Goal: Check status: Check status

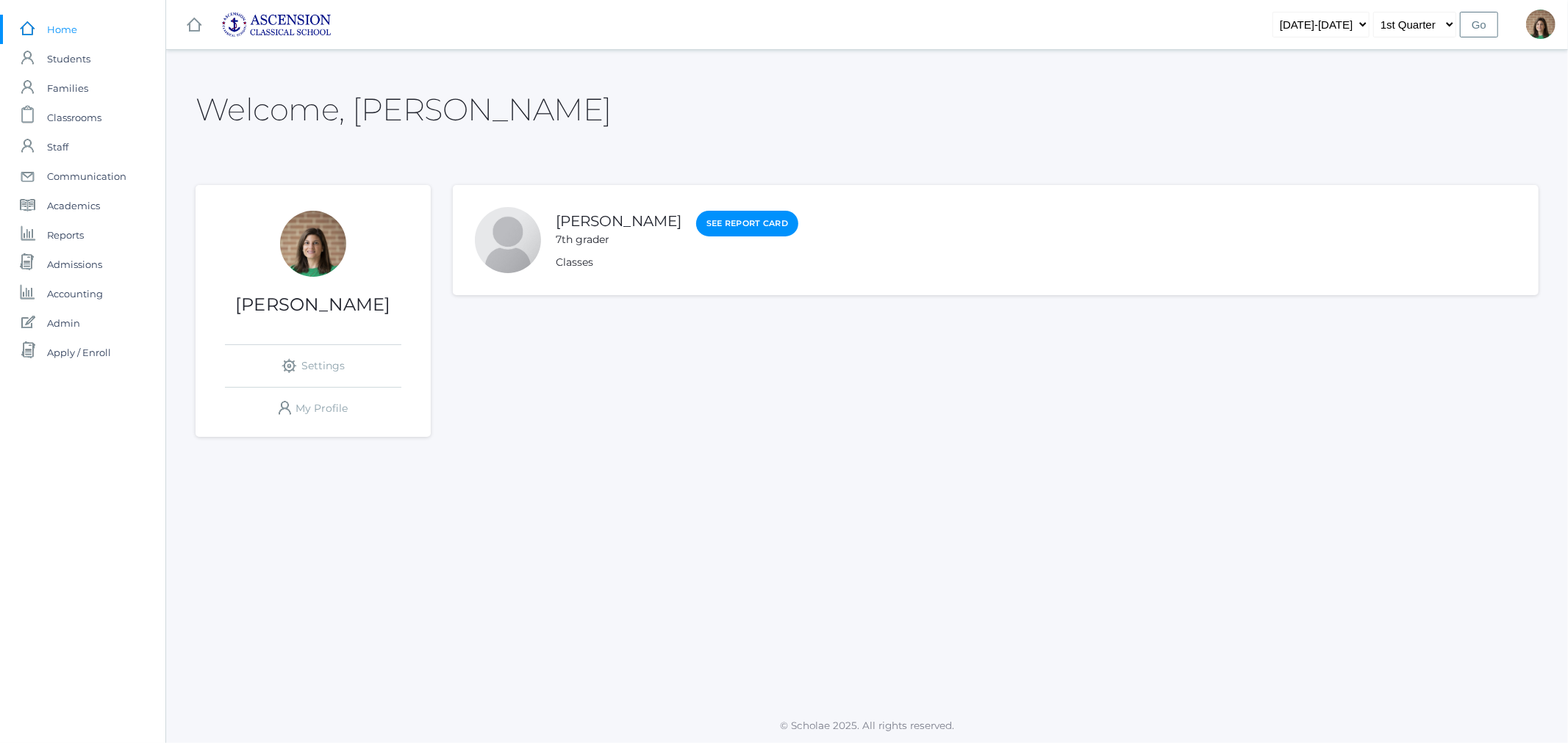
drag, startPoint x: 0, startPoint y: 0, endPoint x: 77, endPoint y: 33, distance: 83.8
click at [77, 33] on link "icons/ui/navigation/home Created with Sketch. Home" at bounding box center [82, 29] width 165 height 30
click at [81, 112] on span "Classrooms" at bounding box center [74, 117] width 54 height 30
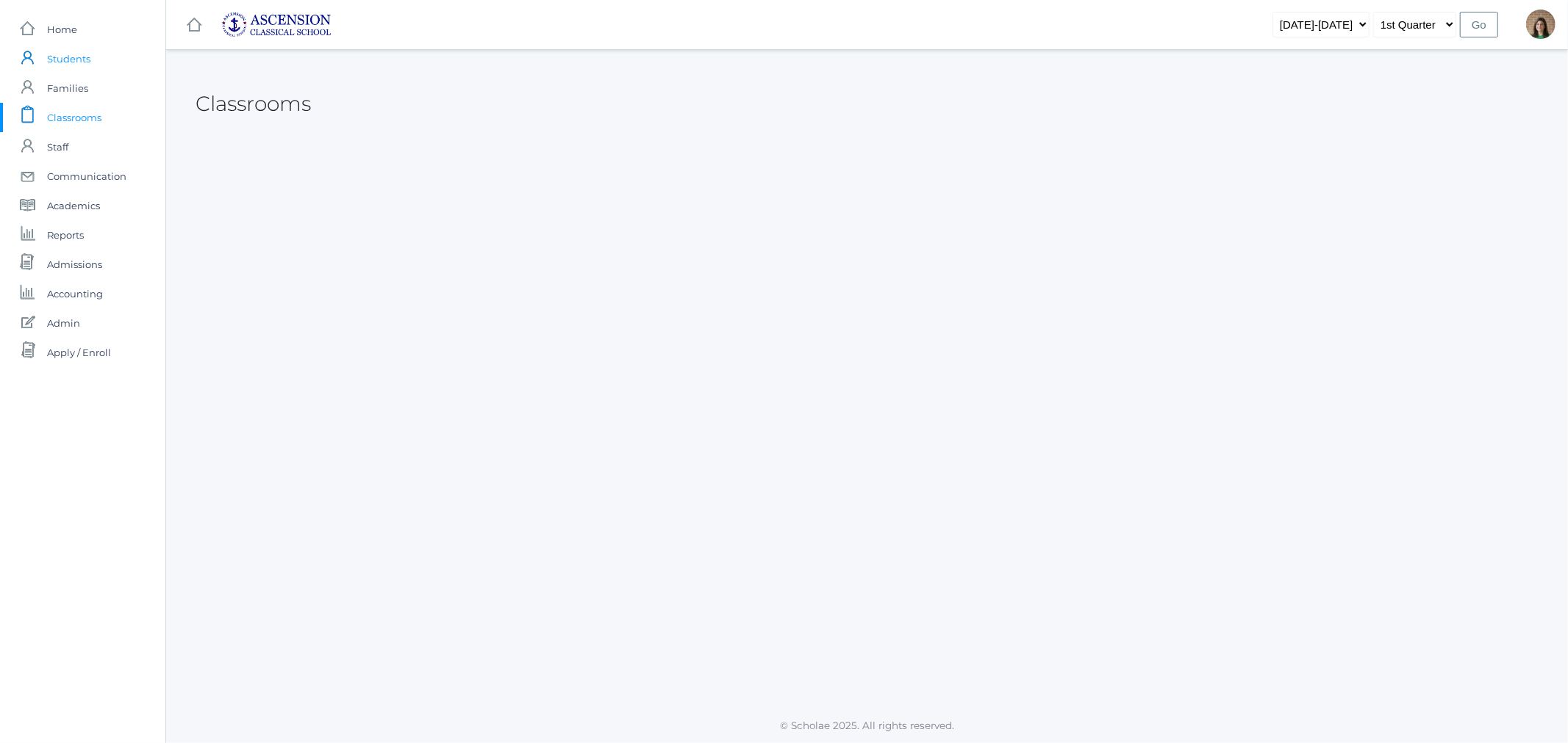
click at [74, 56] on span "Students" at bounding box center [68, 59] width 43 height 30
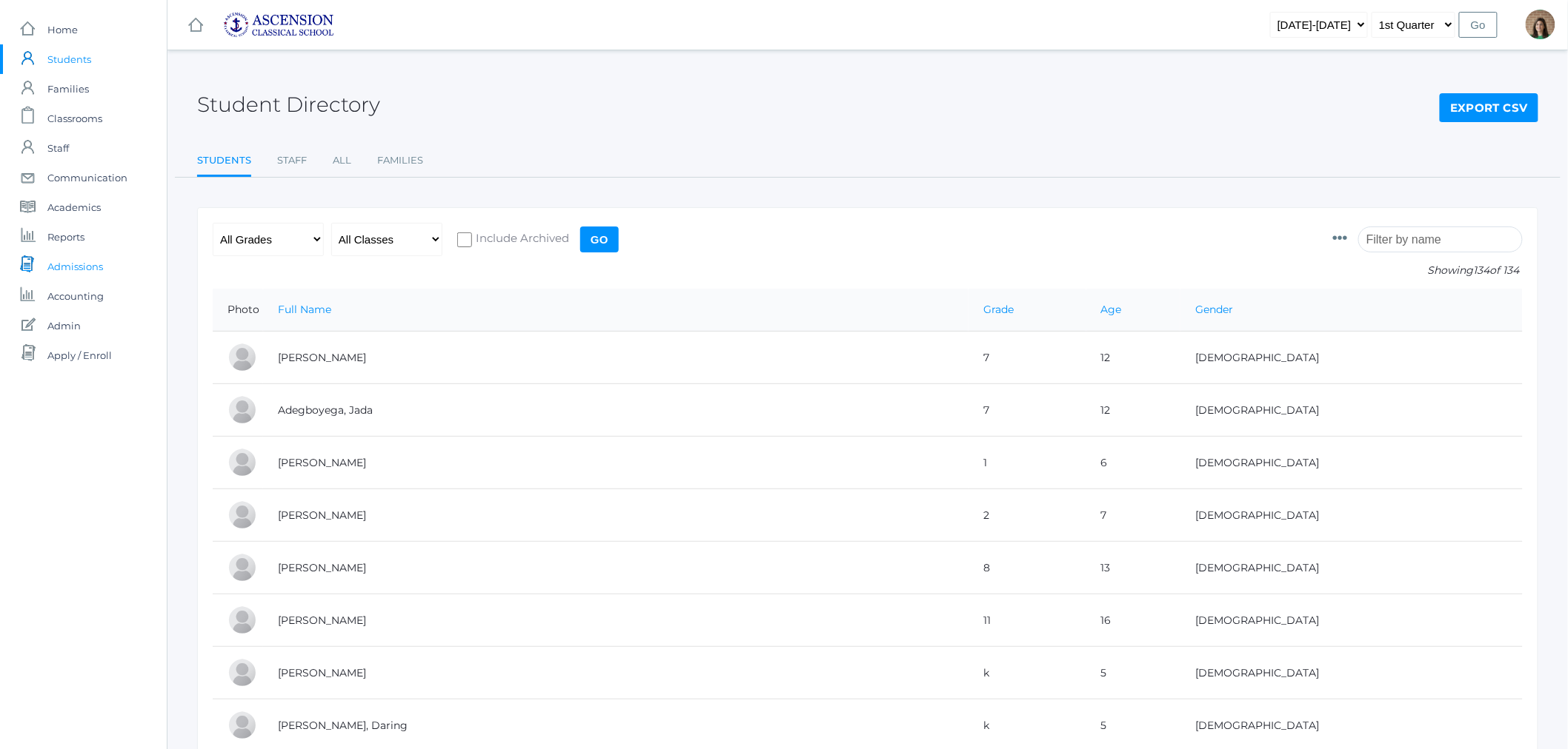
click at [86, 262] on span "Admissions" at bounding box center [74, 266] width 55 height 30
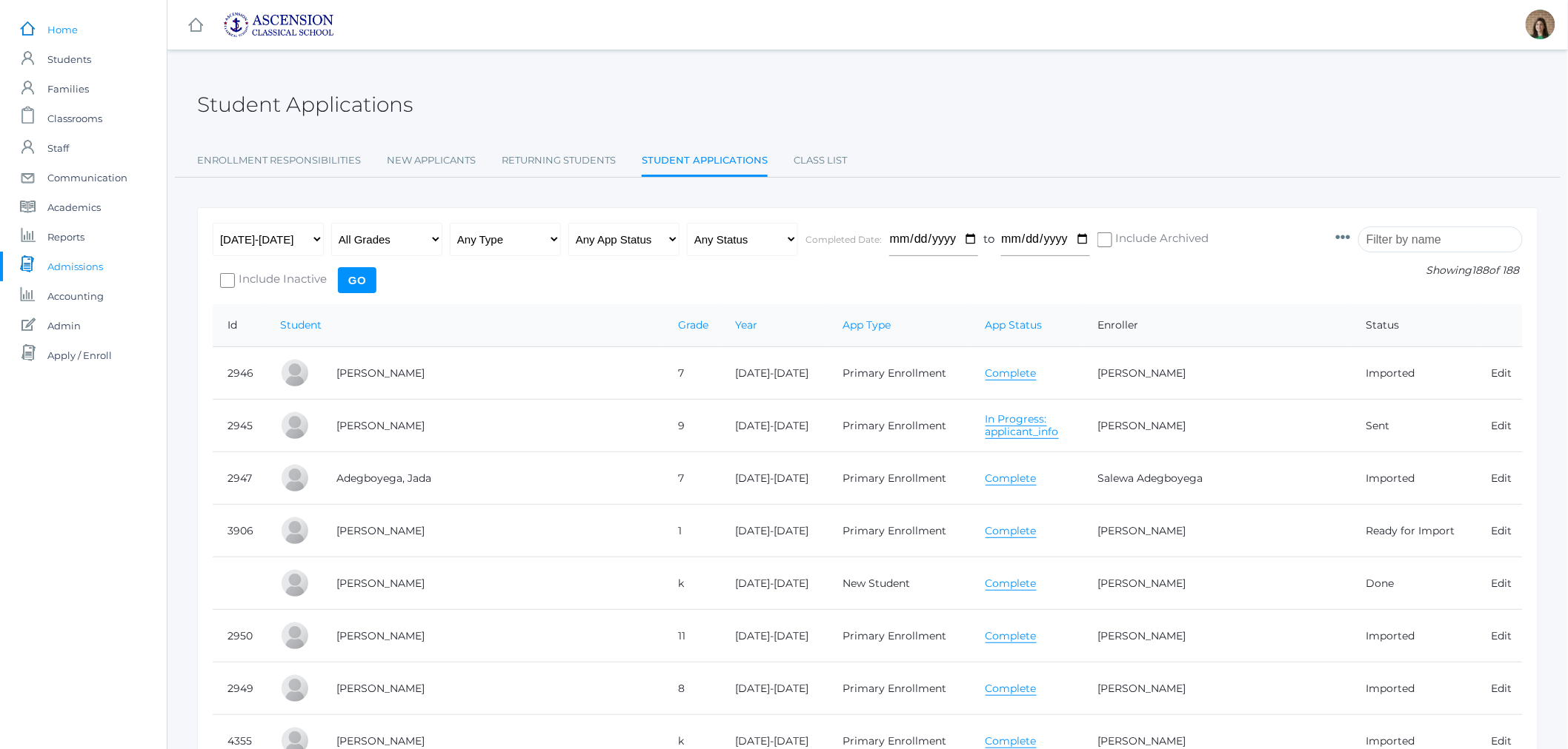
click at [58, 28] on span "Home" at bounding box center [62, 29] width 30 height 30
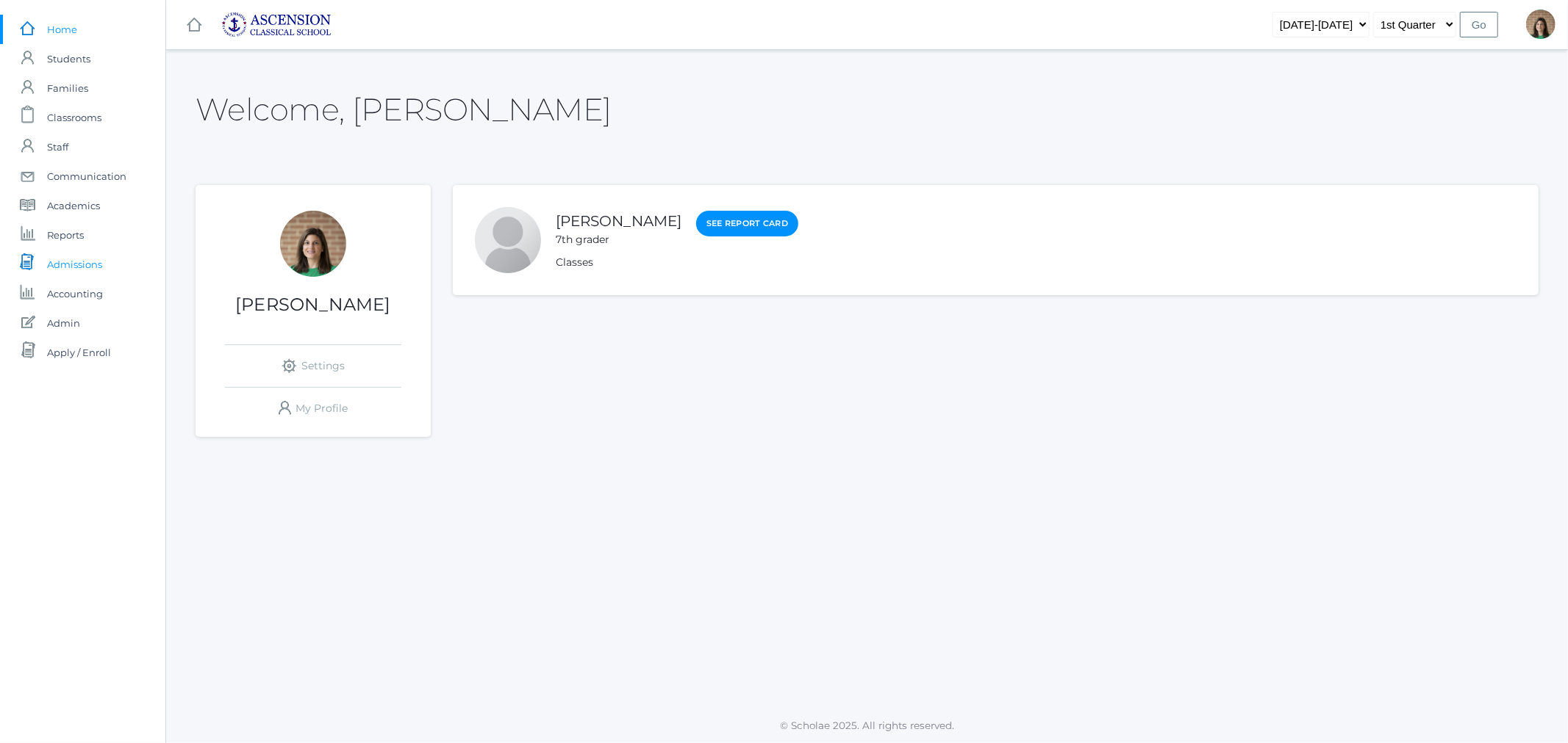
click at [68, 260] on span "Admissions" at bounding box center [74, 264] width 55 height 30
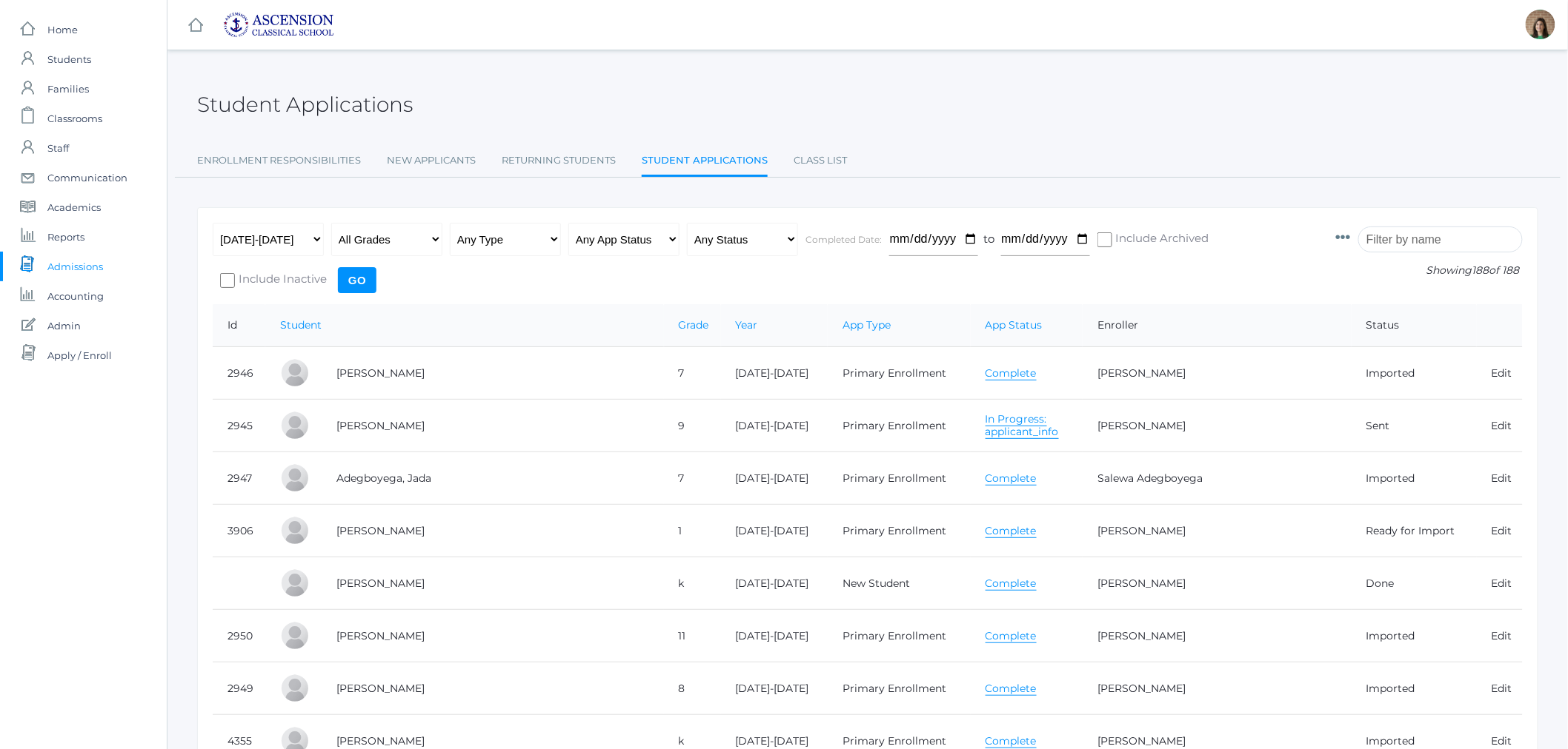
click at [993, 379] on td "Complete" at bounding box center [1027, 373] width 113 height 53
click at [993, 367] on link "Complete" at bounding box center [1011, 373] width 51 height 14
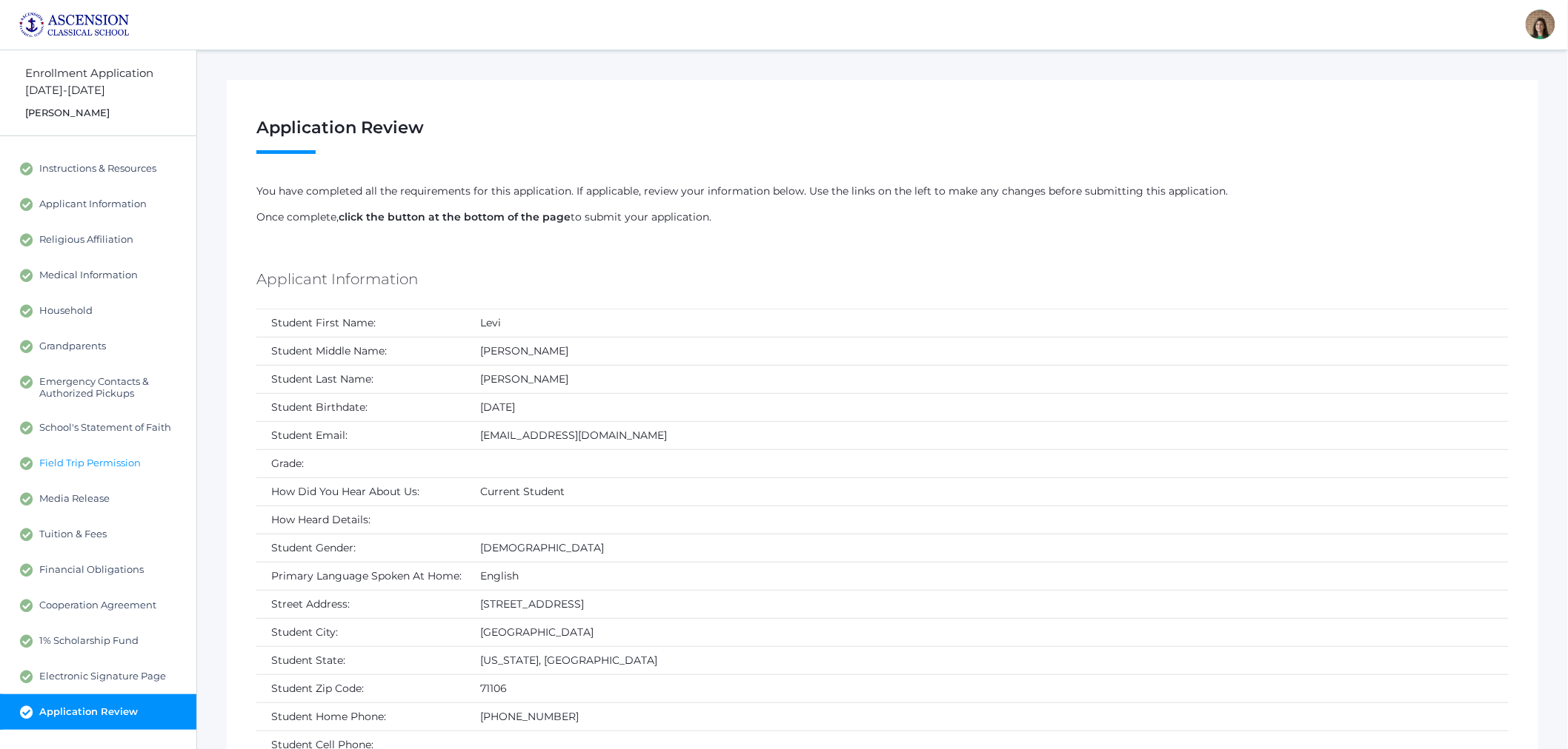
click at [77, 464] on span "Field Trip Permission" at bounding box center [90, 463] width 102 height 14
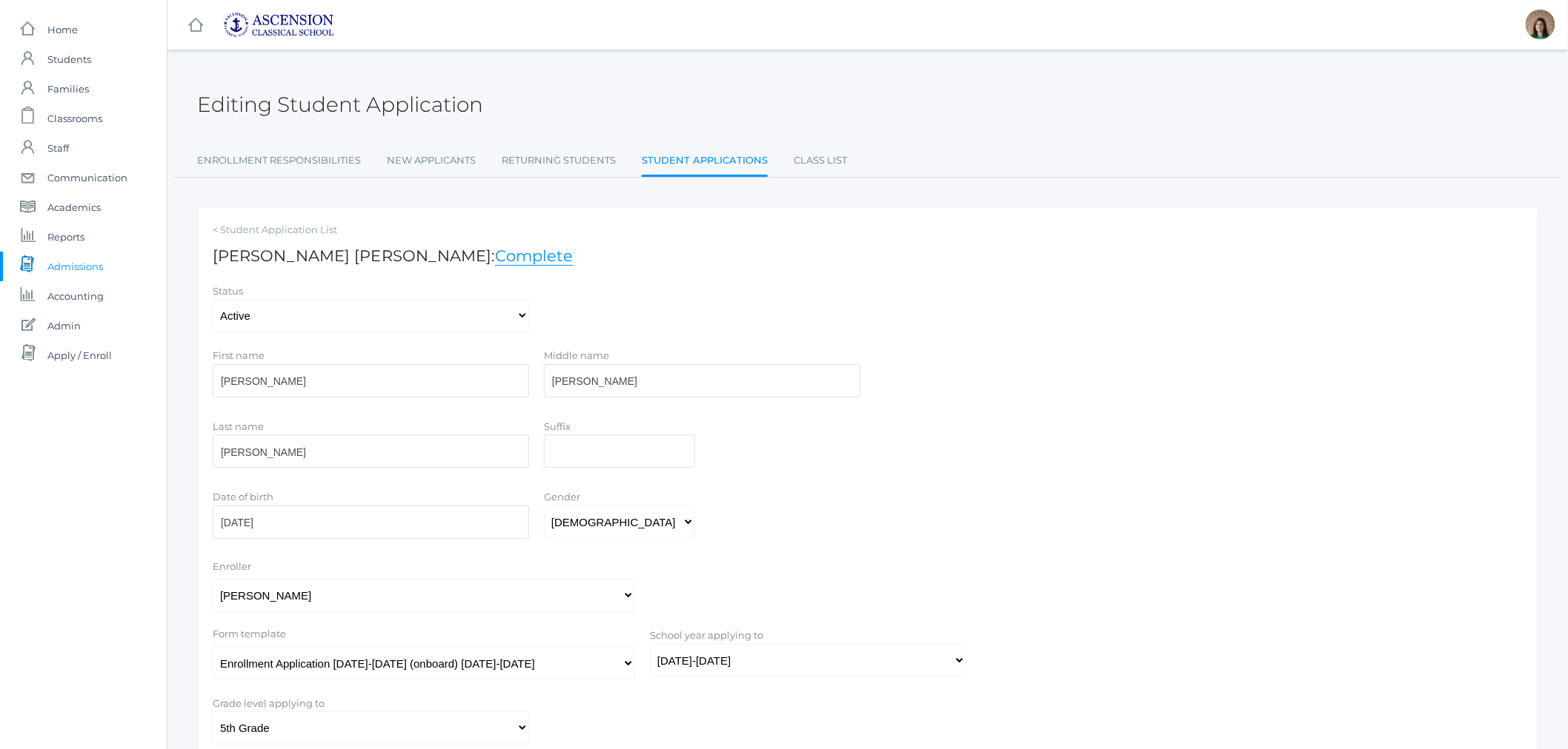
click at [63, 263] on span "Admissions" at bounding box center [74, 266] width 55 height 30
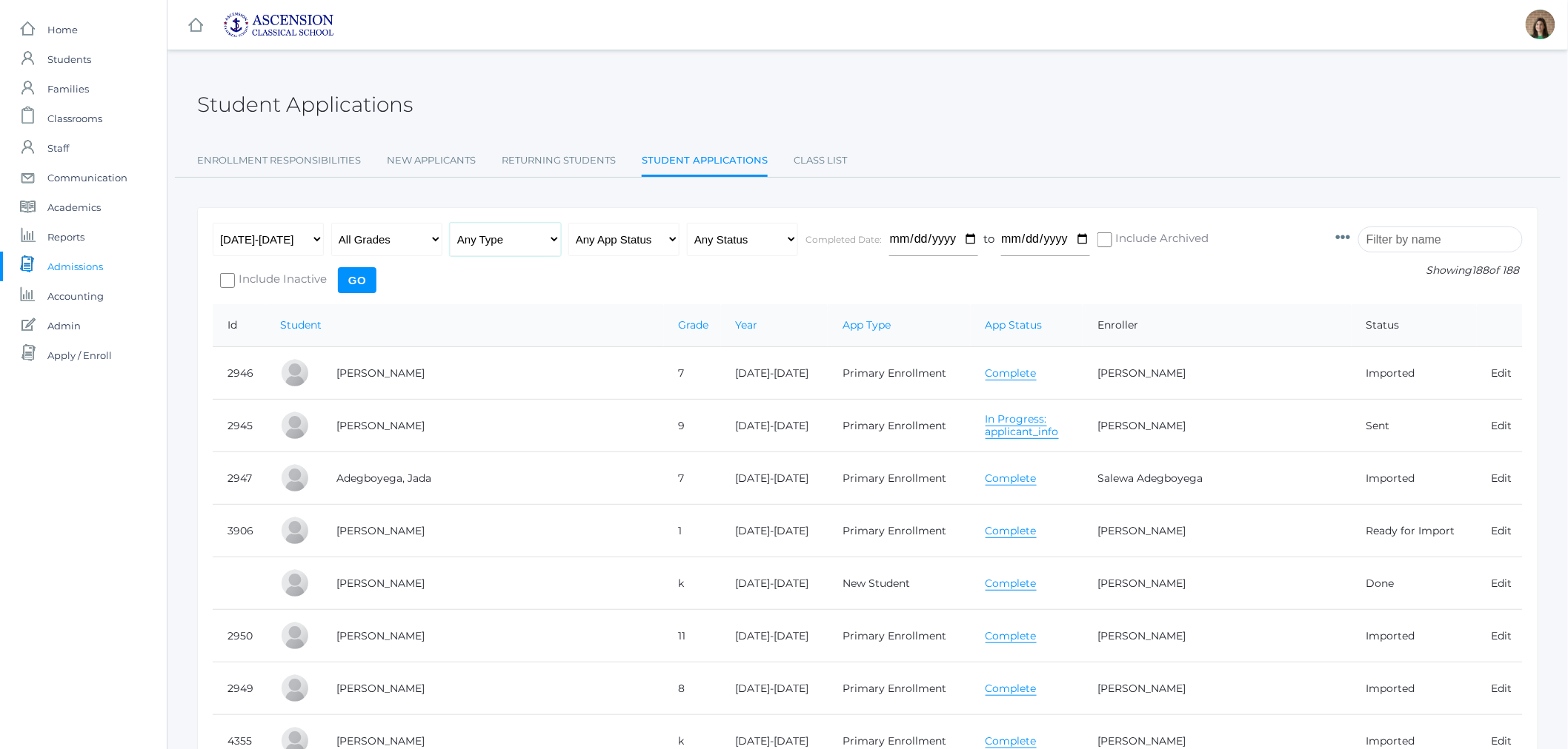
click at [520, 239] on select "Any Type New Student - Promoted - Not Promoted All Enrollment - Primary - Secon…" at bounding box center [505, 239] width 111 height 34
select select "primary_enrollment"
click at [450, 222] on select "Any Type New Student - Promoted - Not Promoted All Enrollment - Primary - Secon…" at bounding box center [505, 239] width 111 height 34
click at [645, 242] on select "Any App Status Not Started In Progress Complete" at bounding box center [624, 239] width 111 height 34
select select "complete"
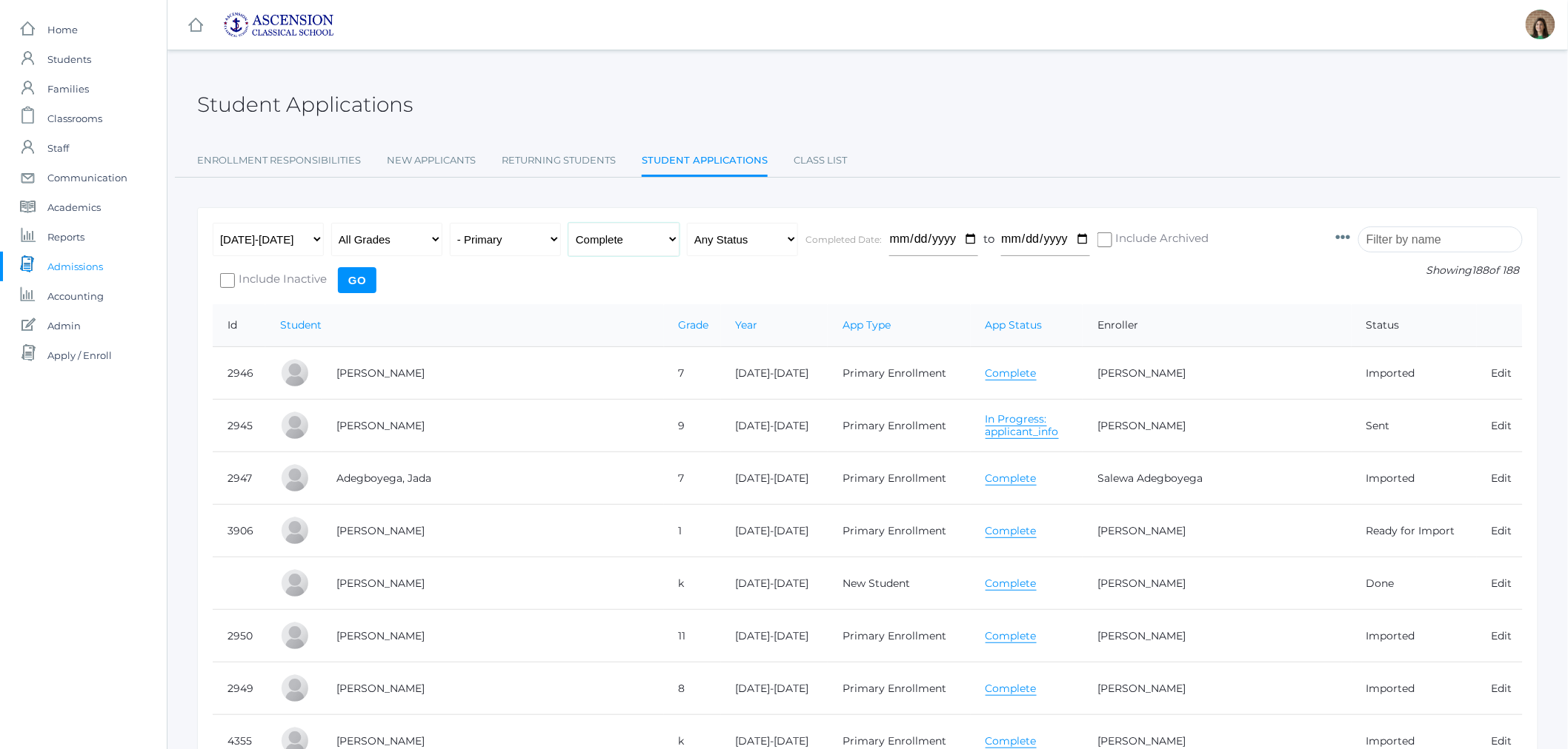
click at [569, 222] on select "Any App Status Not Started In Progress Complete" at bounding box center [624, 239] width 111 height 34
click at [749, 234] on select "Any Status Ready to Send Sent Done Ready to Import Imported" at bounding box center [742, 239] width 111 height 34
click at [362, 279] on input "Go" at bounding box center [357, 280] width 38 height 26
click at [1011, 430] on link "Complete" at bounding box center [1025, 426] width 51 height 14
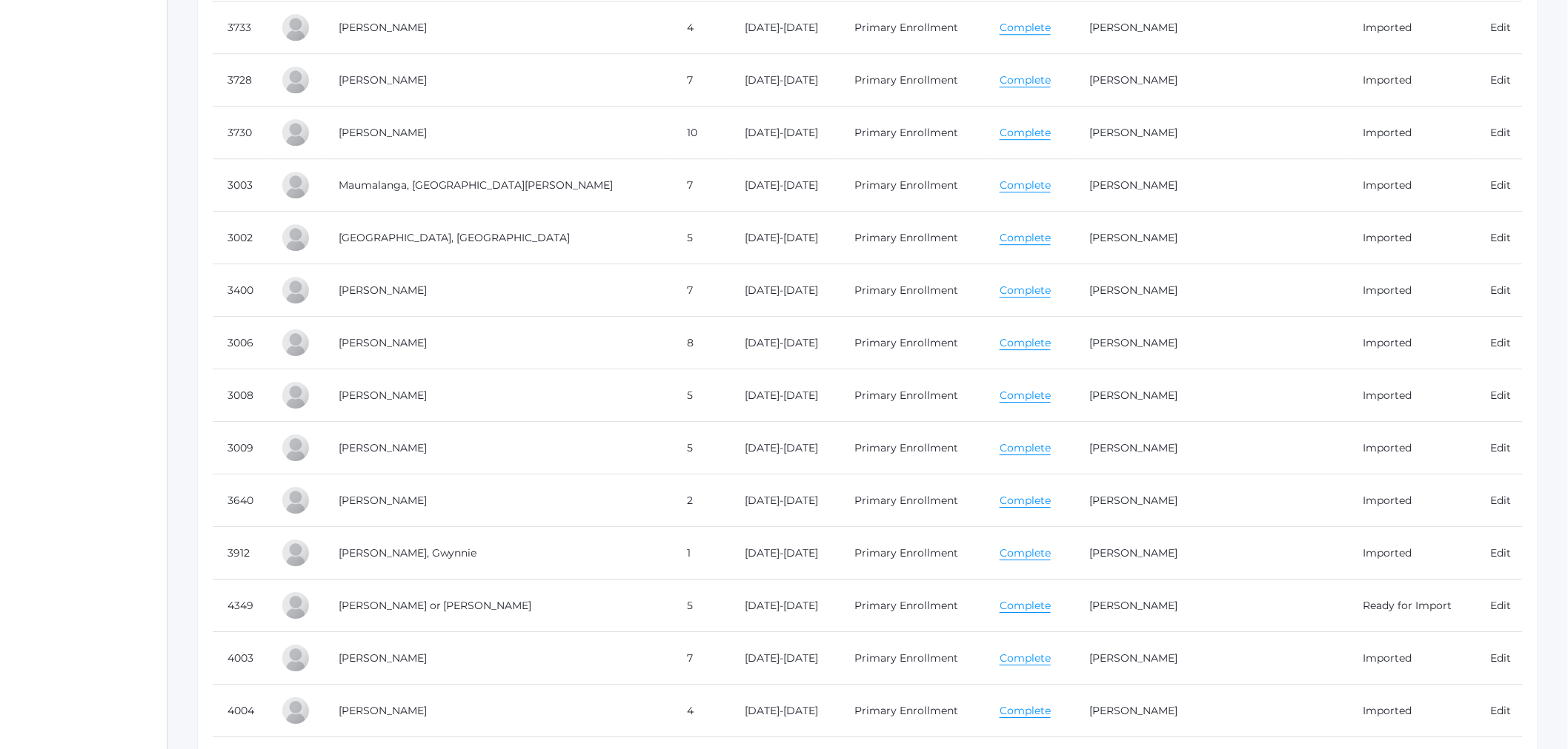
scroll to position [4113, 0]
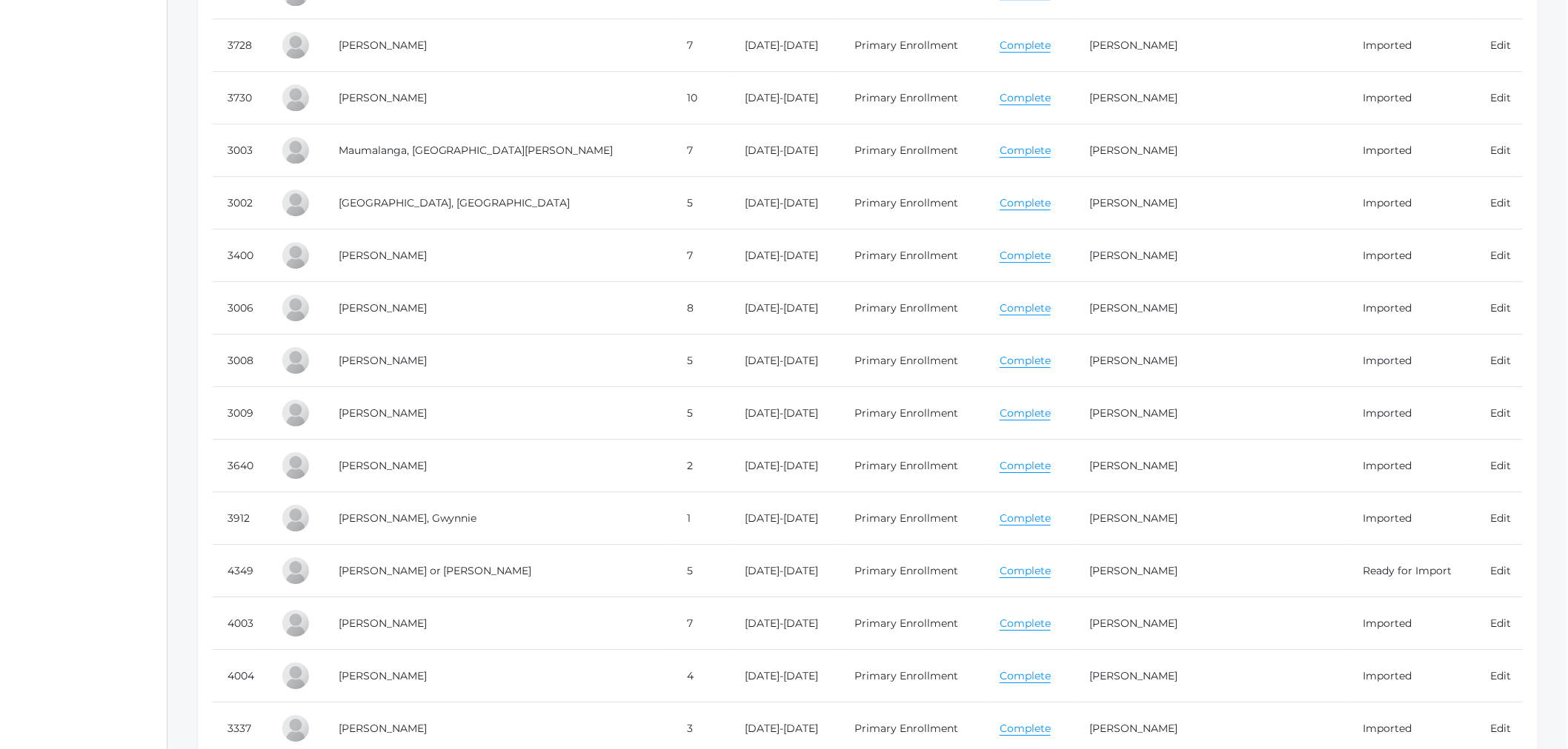
click at [1031, 575] on link "Complete" at bounding box center [1025, 570] width 51 height 14
drag, startPoint x: 691, startPoint y: 534, endPoint x: 533, endPoint y: 308, distance: 275.8
click at [533, 308] on td "Montgomery, Caroline" at bounding box center [498, 309] width 349 height 53
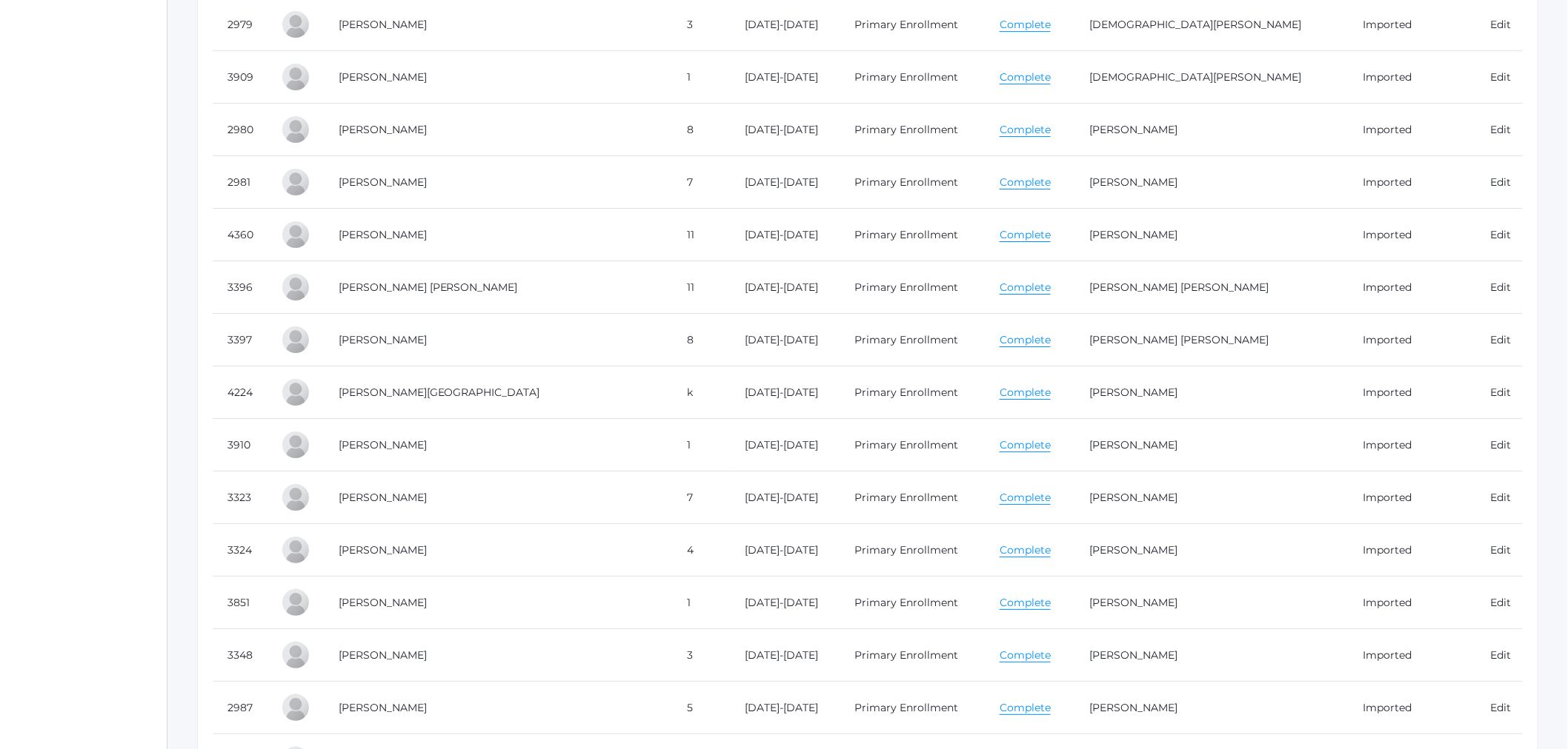
scroll to position [2056, 0]
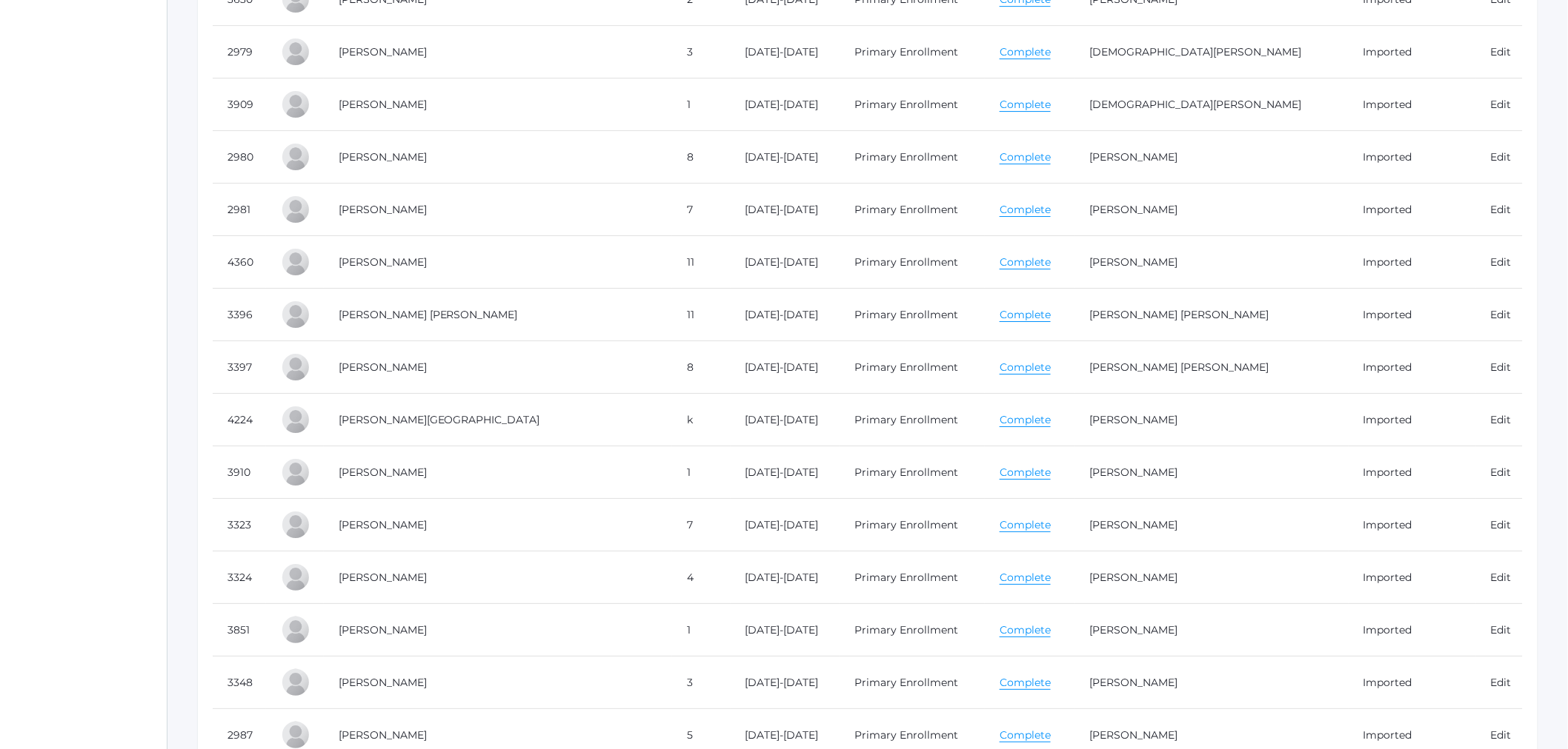
click at [1030, 320] on link "Complete" at bounding box center [1025, 314] width 51 height 14
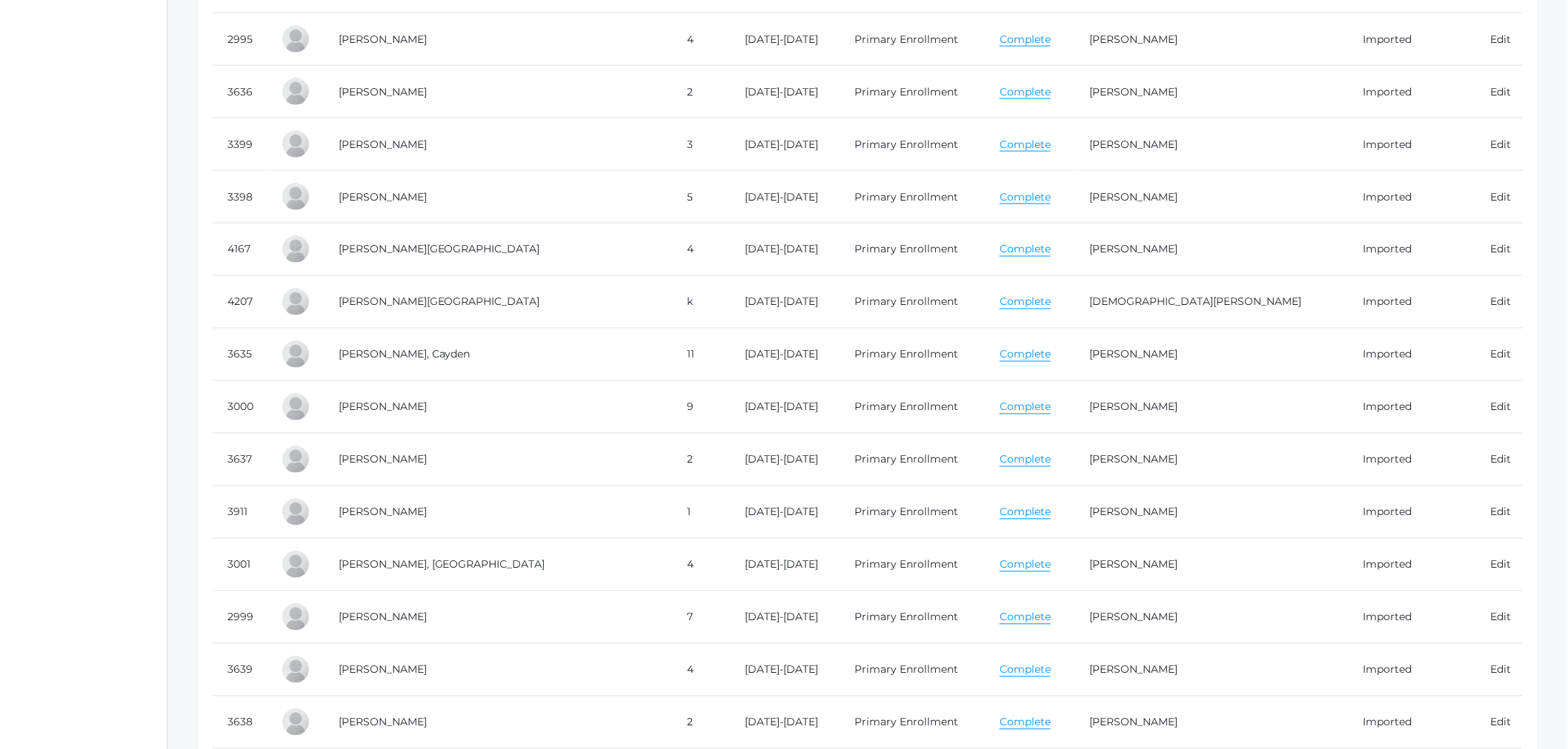
scroll to position [3290, 0]
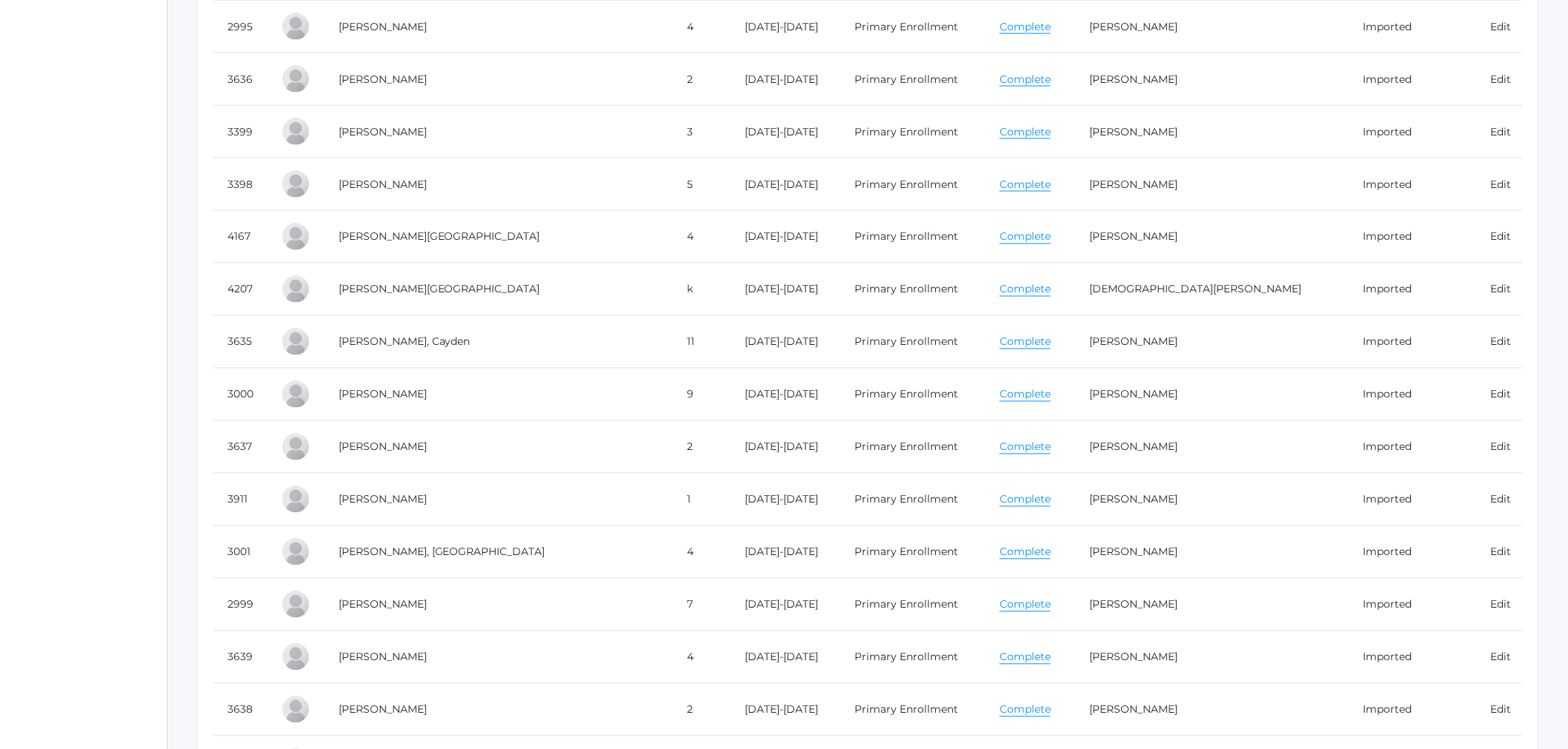
click at [999, 454] on link "Complete" at bounding box center [1025, 447] width 51 height 14
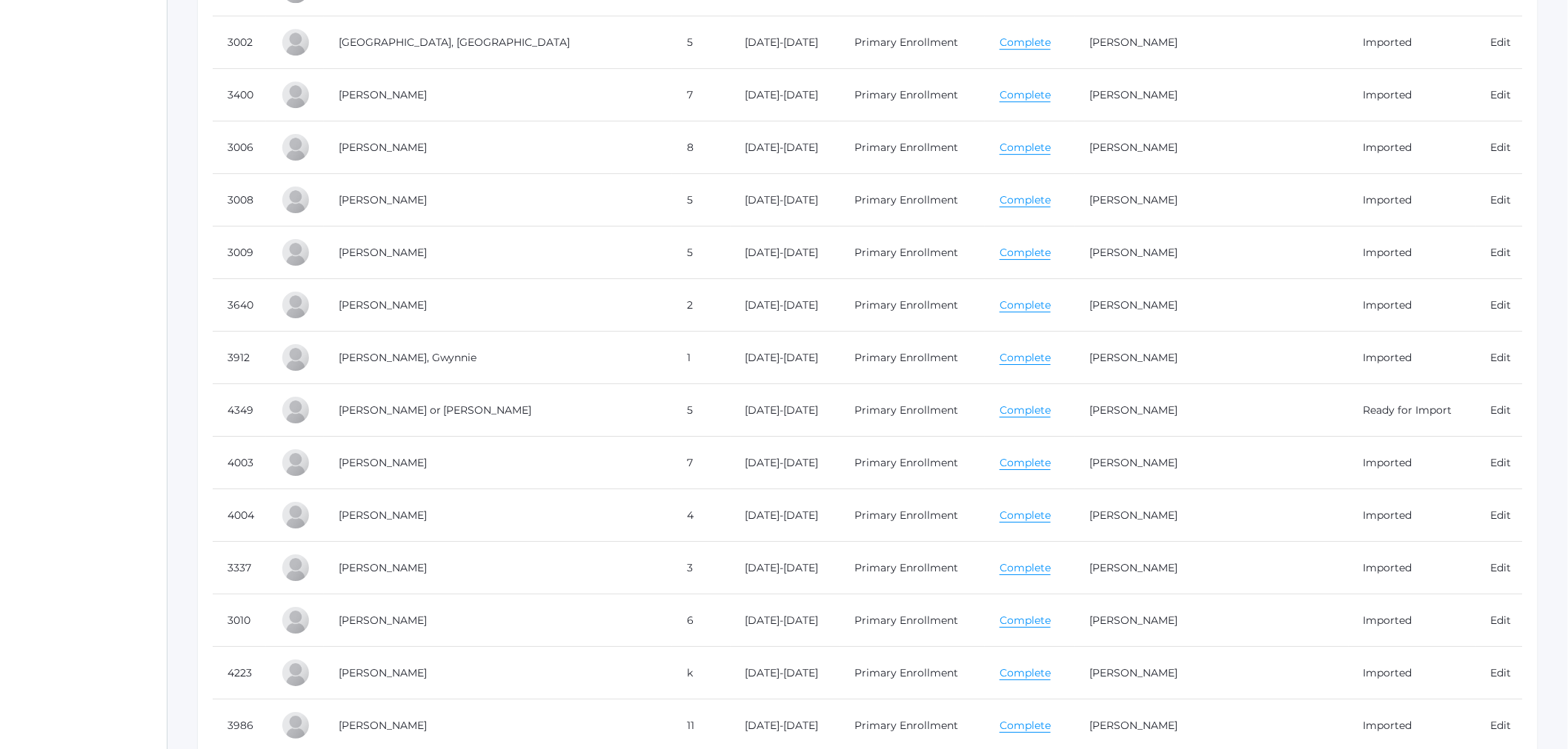
scroll to position [4277, 0]
click at [1019, 625] on link "Complete" at bounding box center [1025, 616] width 51 height 14
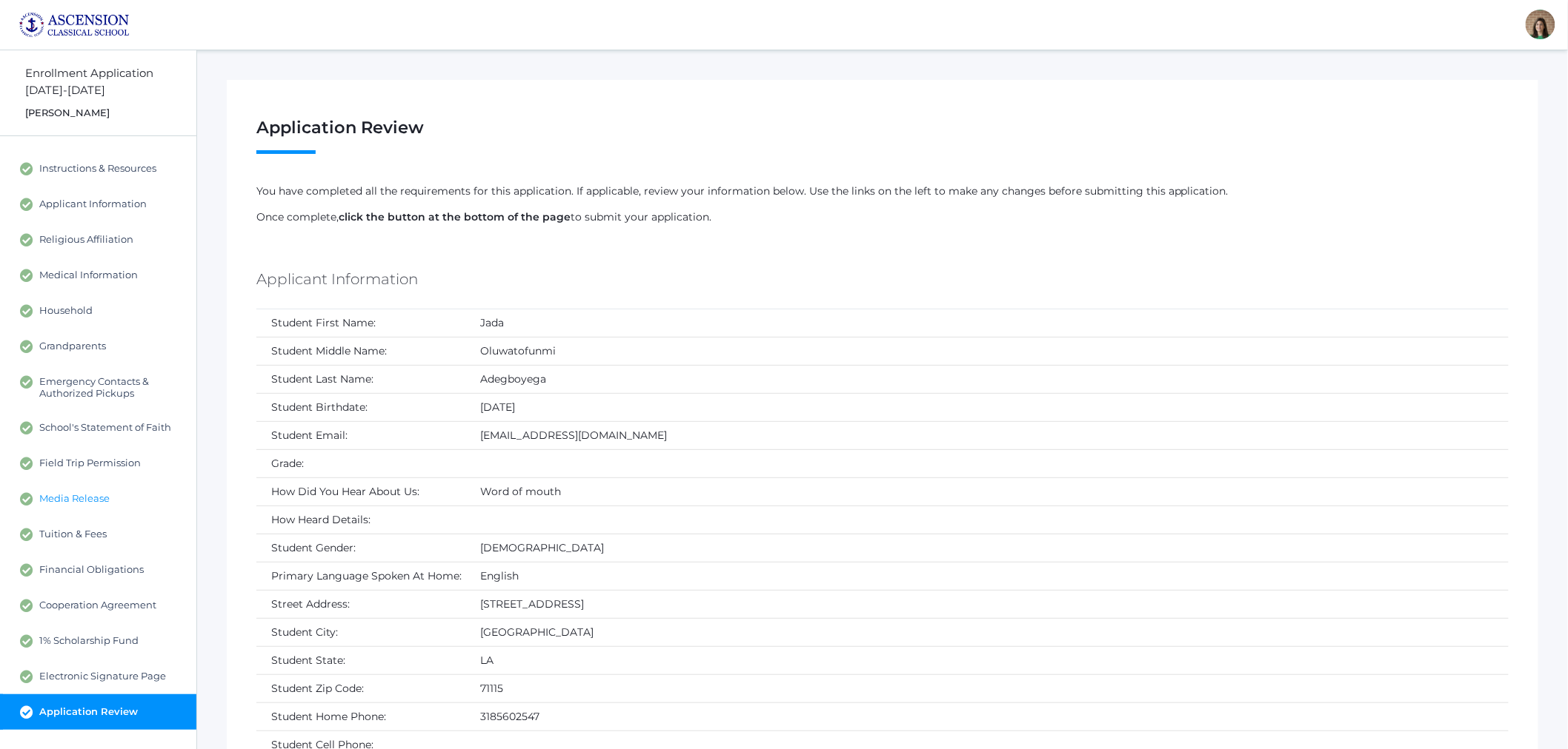
click at [93, 501] on span "Media Release" at bounding box center [74, 498] width 70 height 14
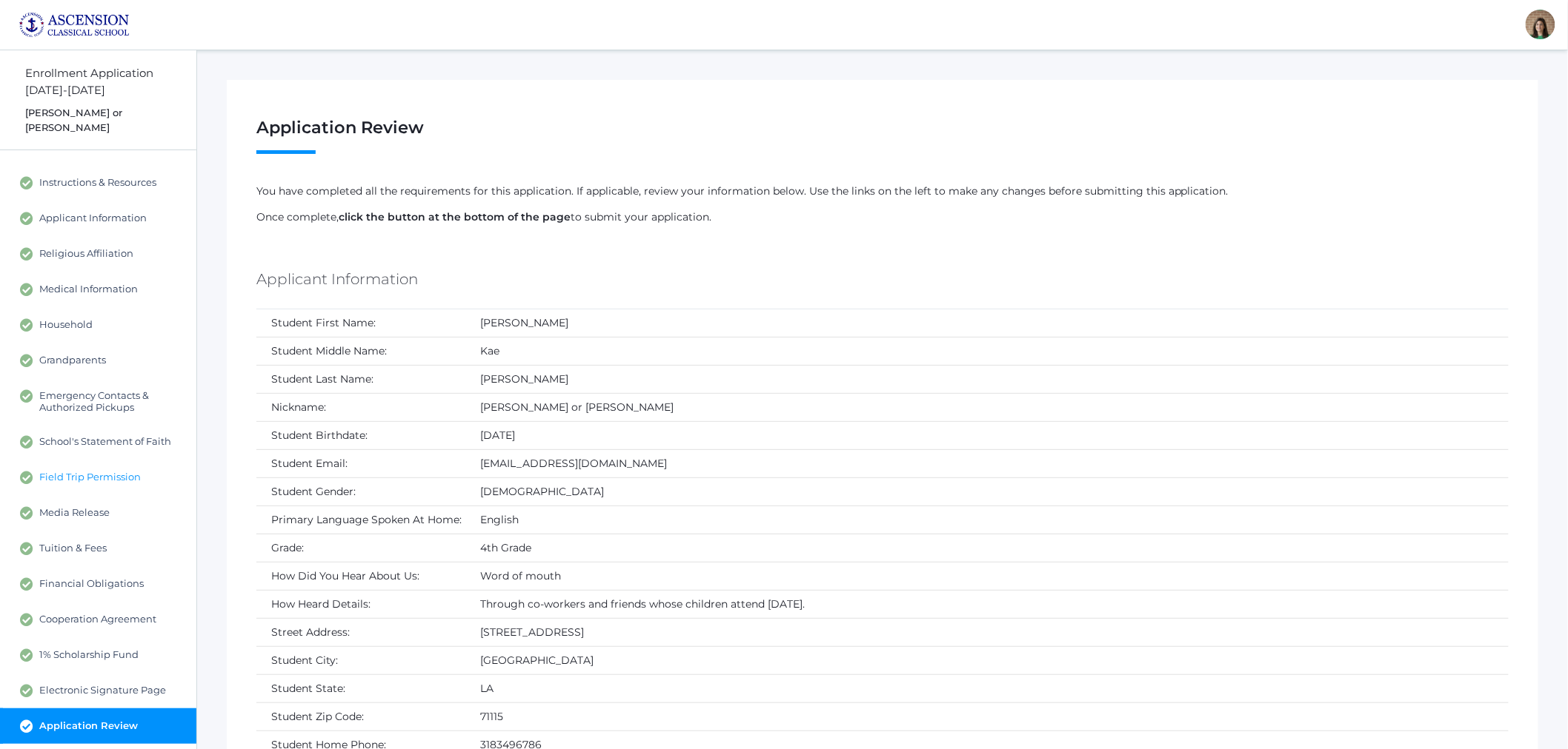
click at [103, 471] on span "Field Trip Permission" at bounding box center [90, 478] width 102 height 14
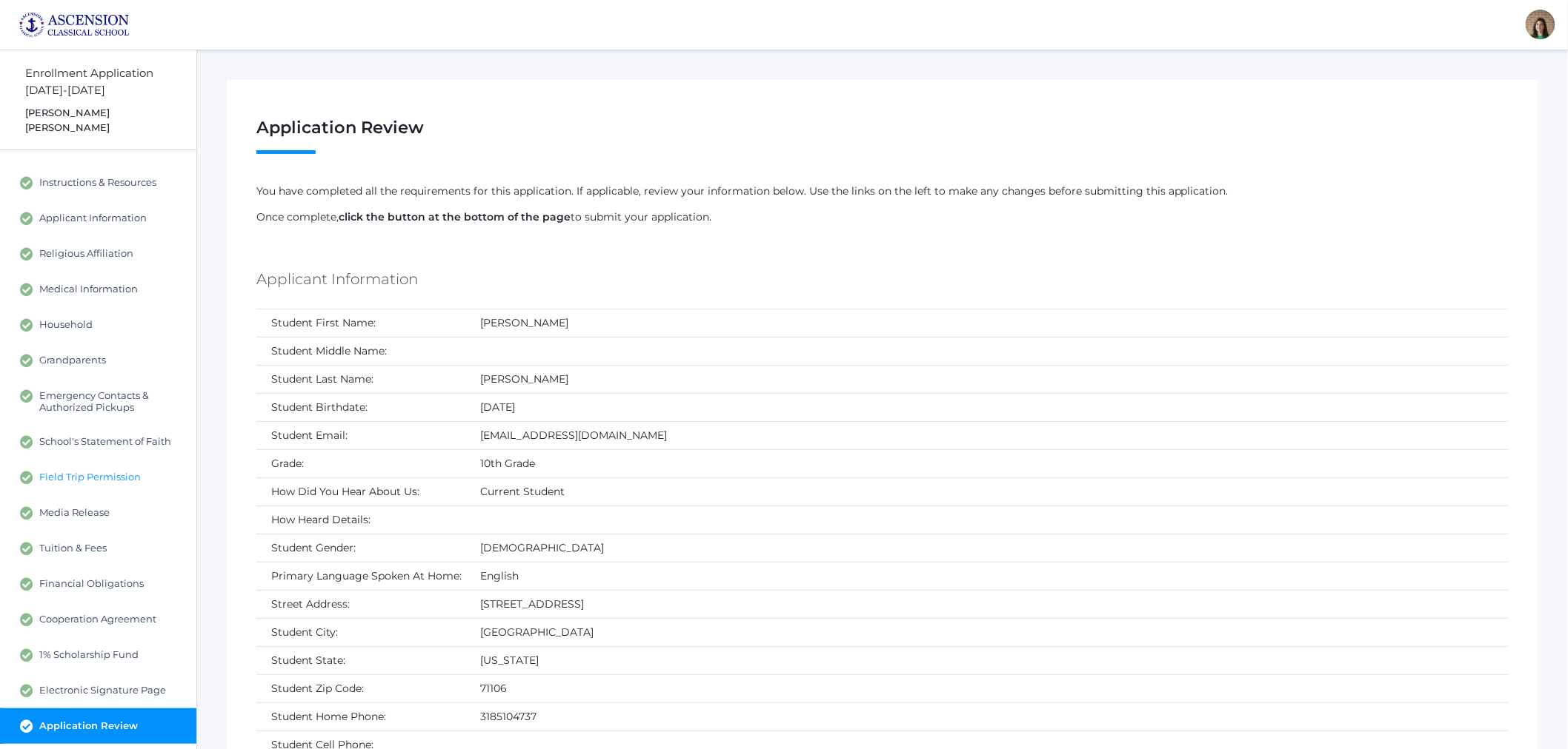
click at [130, 471] on span "Field Trip Permission" at bounding box center [90, 478] width 102 height 14
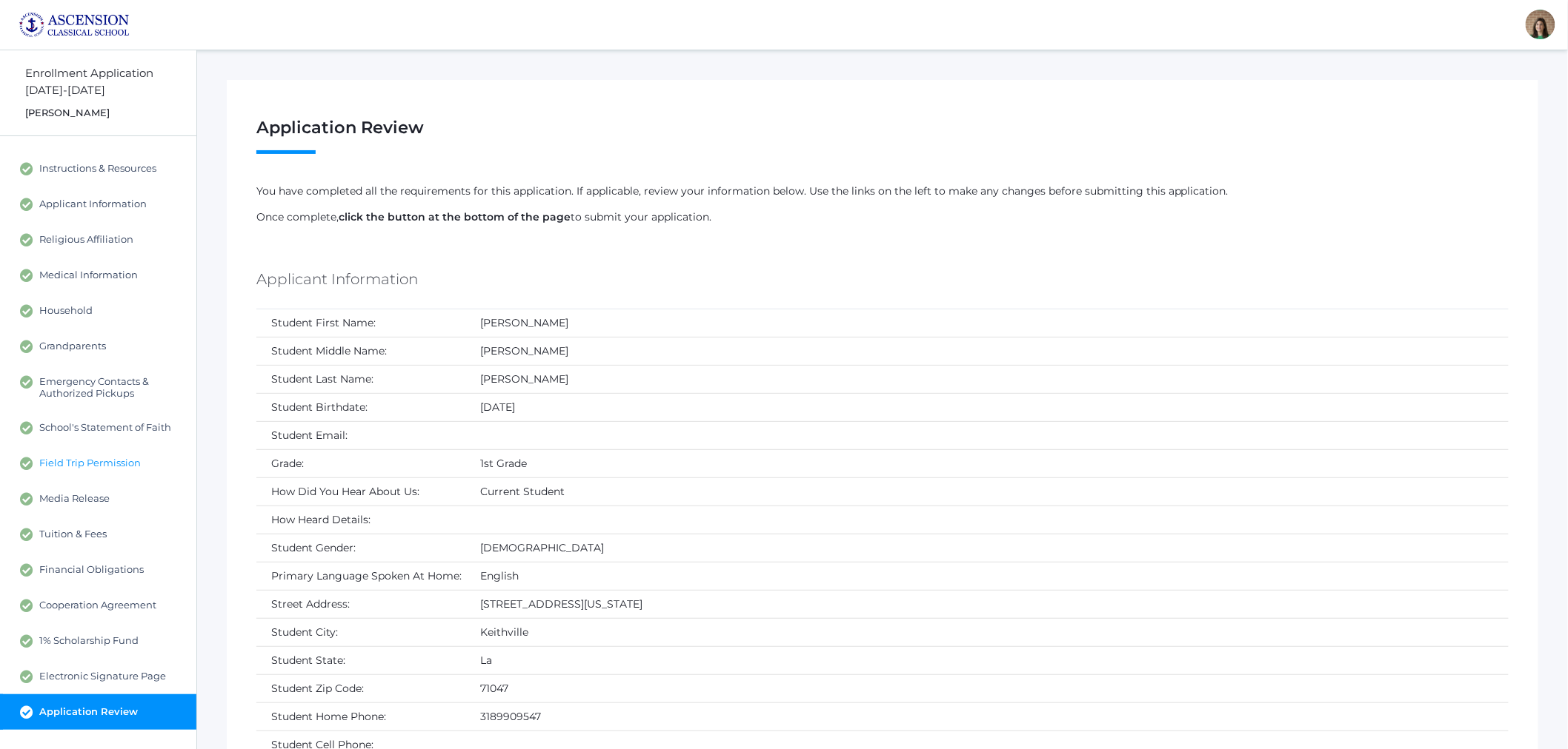
click at [74, 452] on link "Field Trip Permission" at bounding box center [98, 463] width 196 height 35
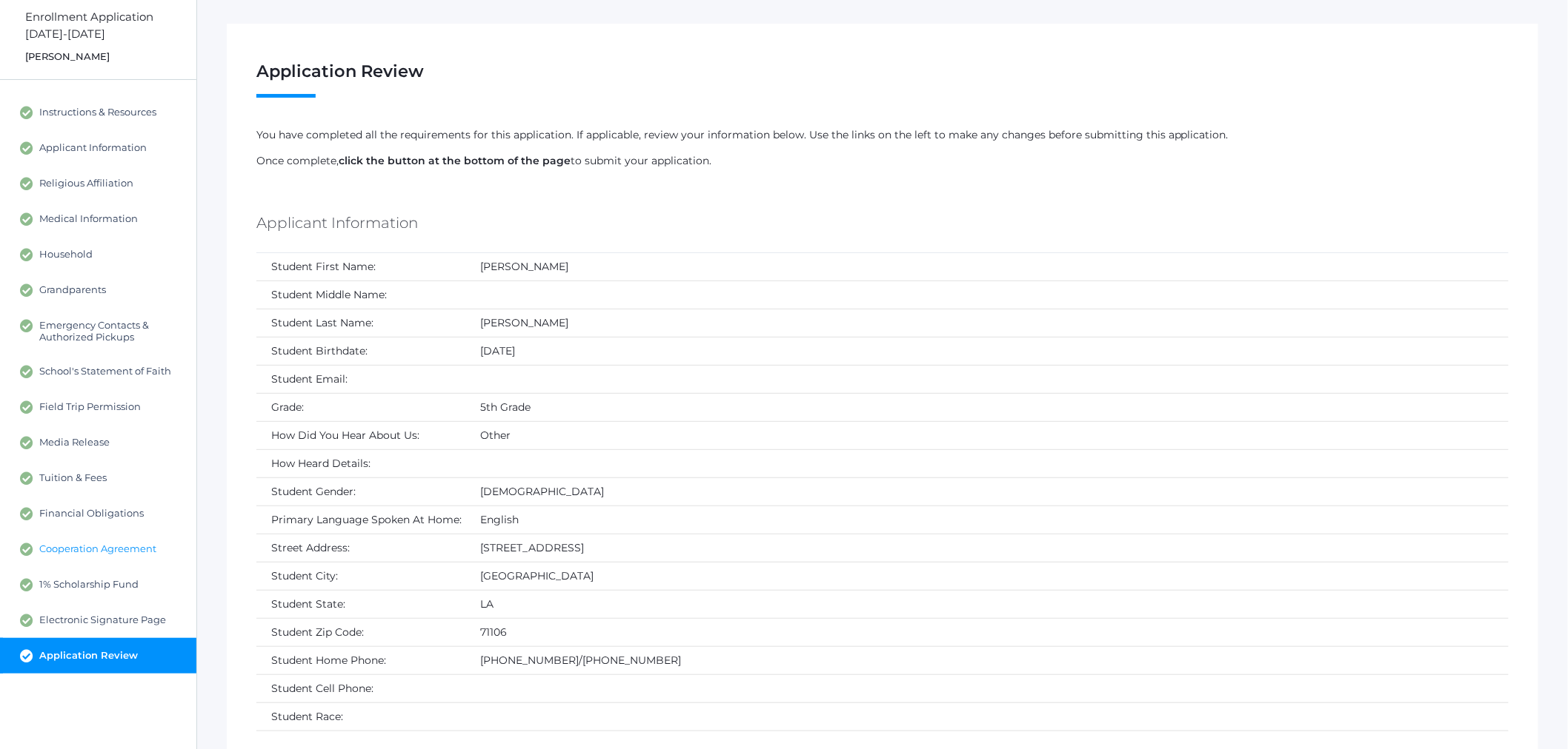
scroll to position [83, 0]
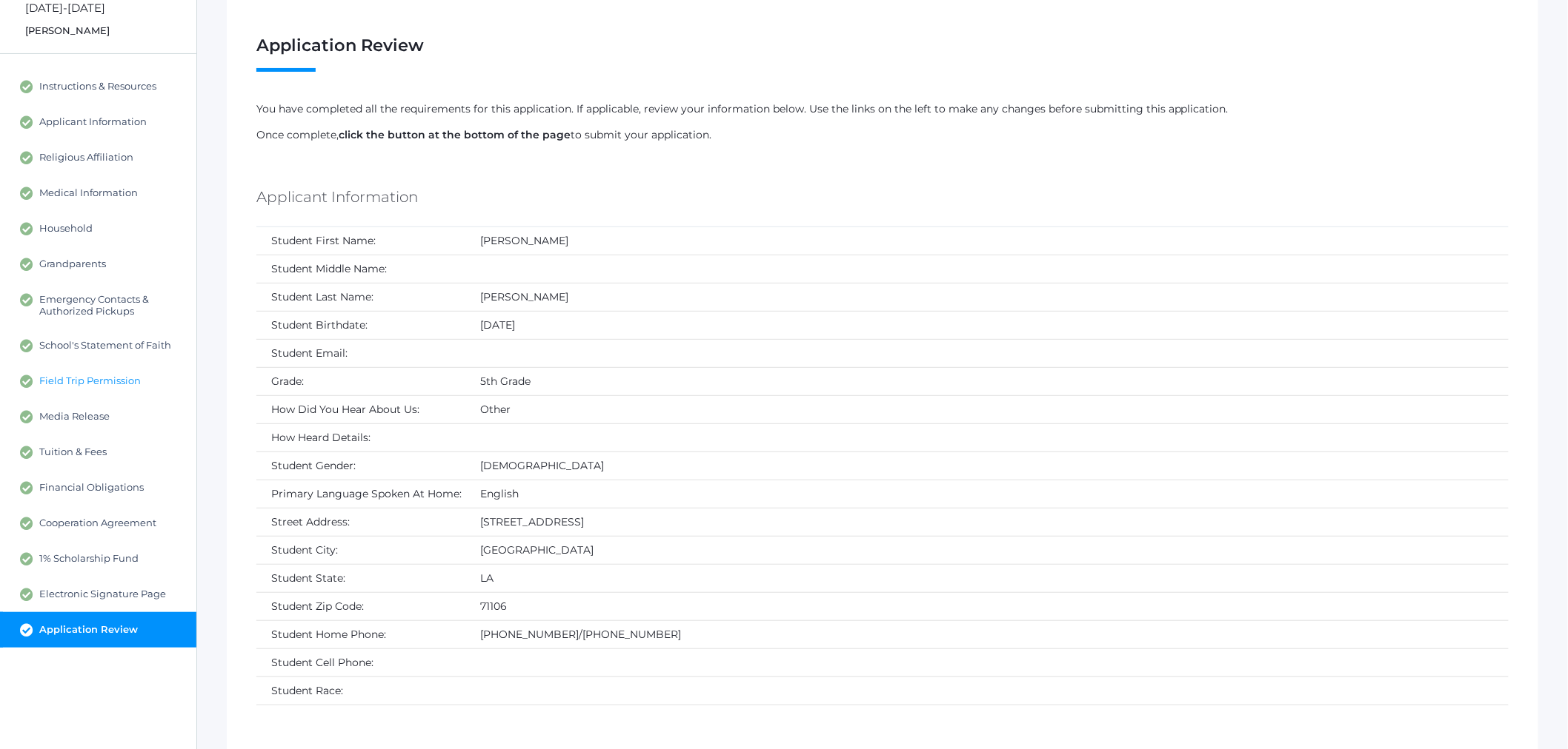
click at [49, 375] on span "Field Trip Permission" at bounding box center [90, 381] width 102 height 14
